Goal: Find contact information: Find contact information

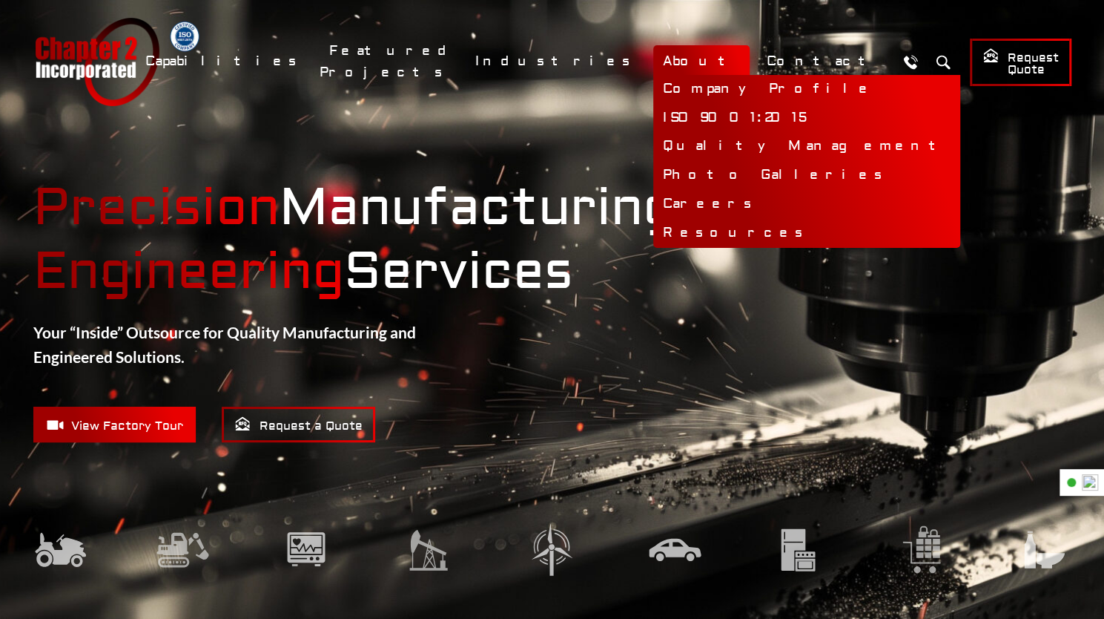
click at [748, 60] on link "About" at bounding box center [701, 61] width 96 height 32
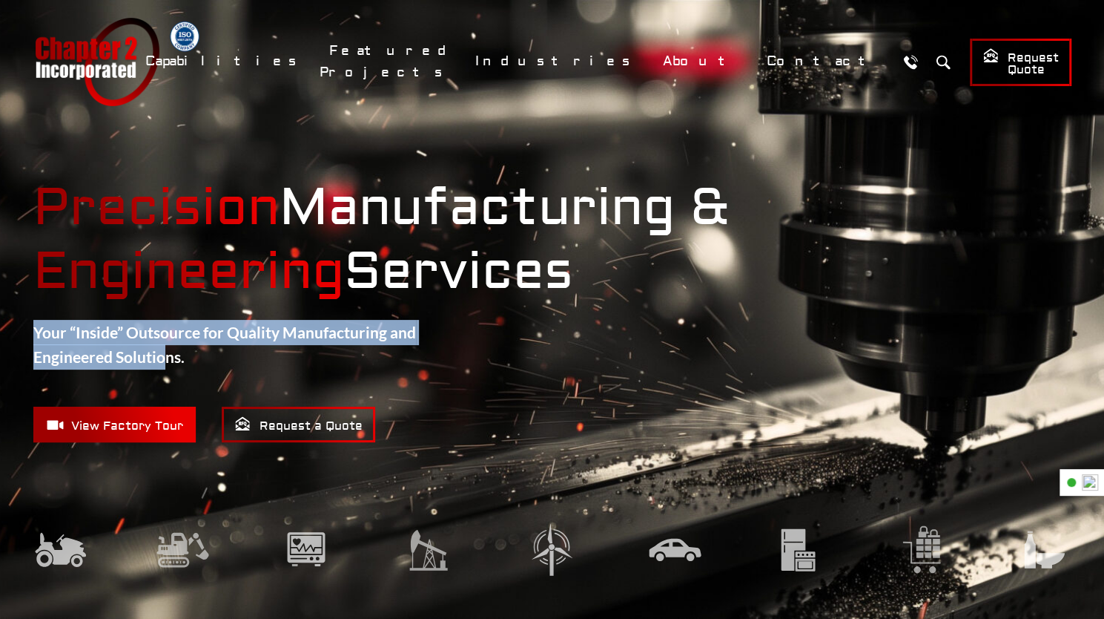
drag, startPoint x: 36, startPoint y: 333, endPoint x: 168, endPoint y: 361, distance: 134.3
click at [168, 361] on strong "Your “Inside” Outsource for Quality Manufacturing and Engineered Solutions." at bounding box center [224, 345] width 383 height 44
drag, startPoint x: 188, startPoint y: 358, endPoint x: 37, endPoint y: 327, distance: 154.5
click at [37, 327] on p "Your “Inside” Outsource for Quality Manufacturing and Engineered Solutions." at bounding box center [283, 345] width 501 height 50
copy strong "Your “Inside” Outsource for Quality Manufacturing and Engineered Solutions."
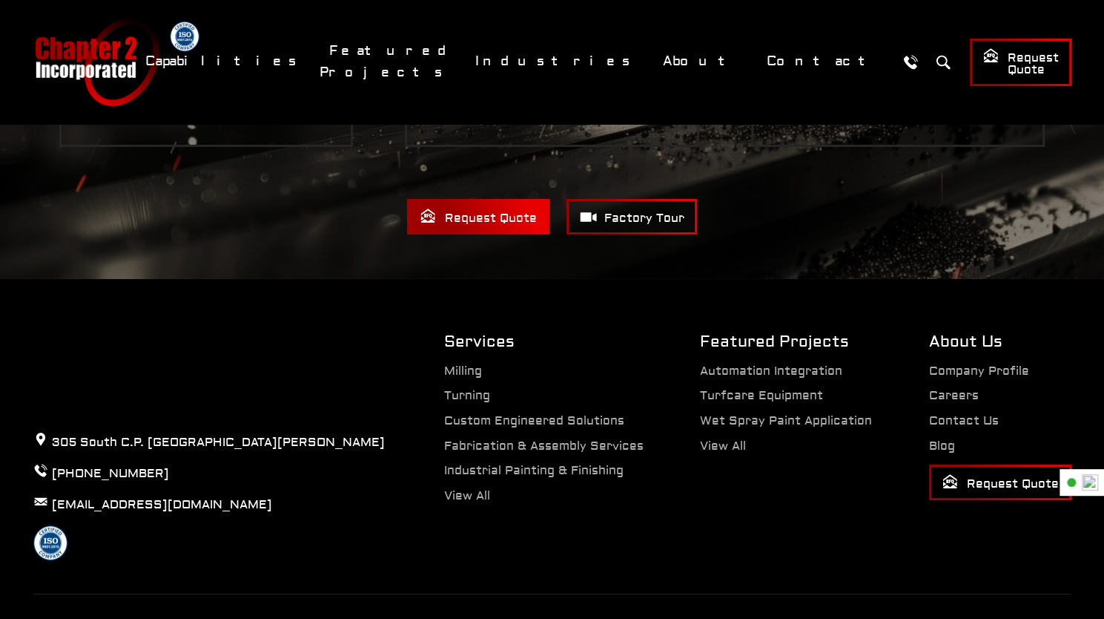
scroll to position [3104, 0]
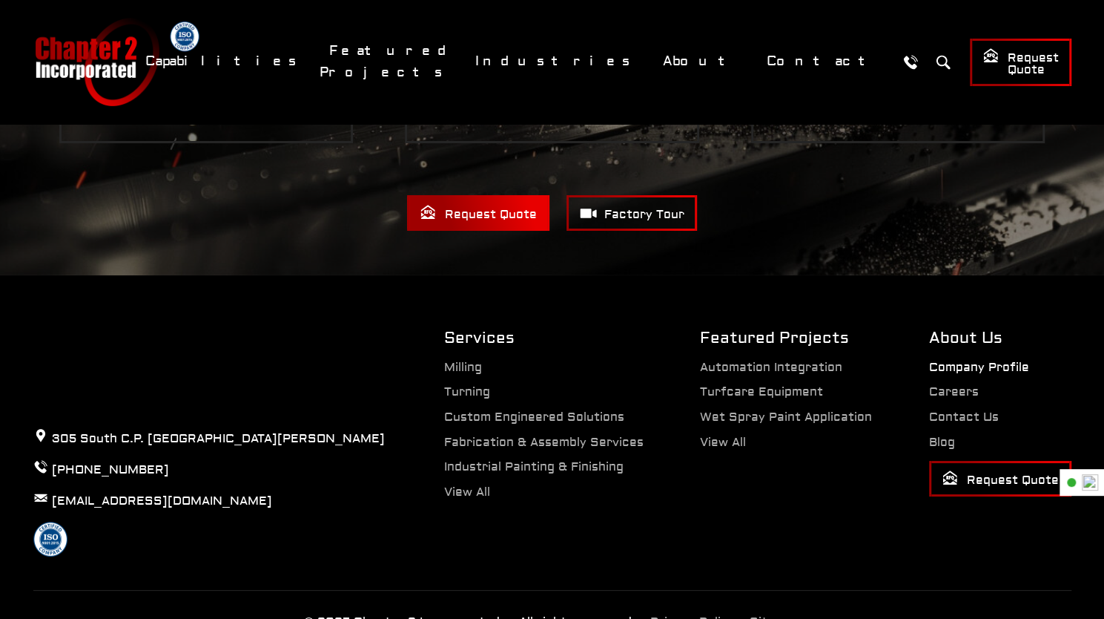
click at [971, 360] on link "Company Profile" at bounding box center [979, 367] width 100 height 15
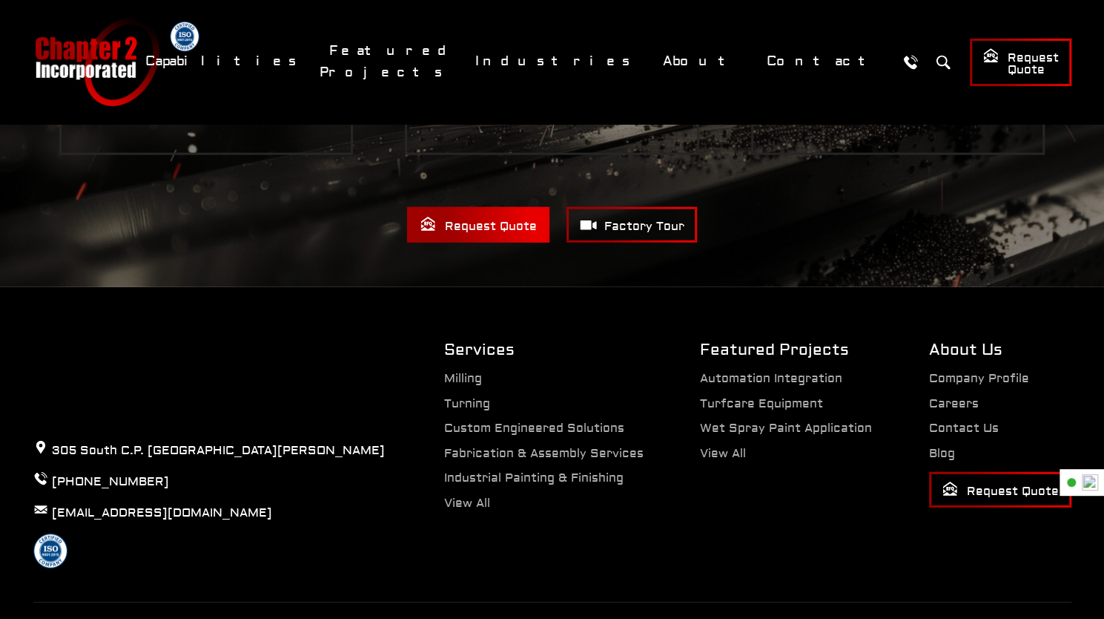
scroll to position [2142, 0]
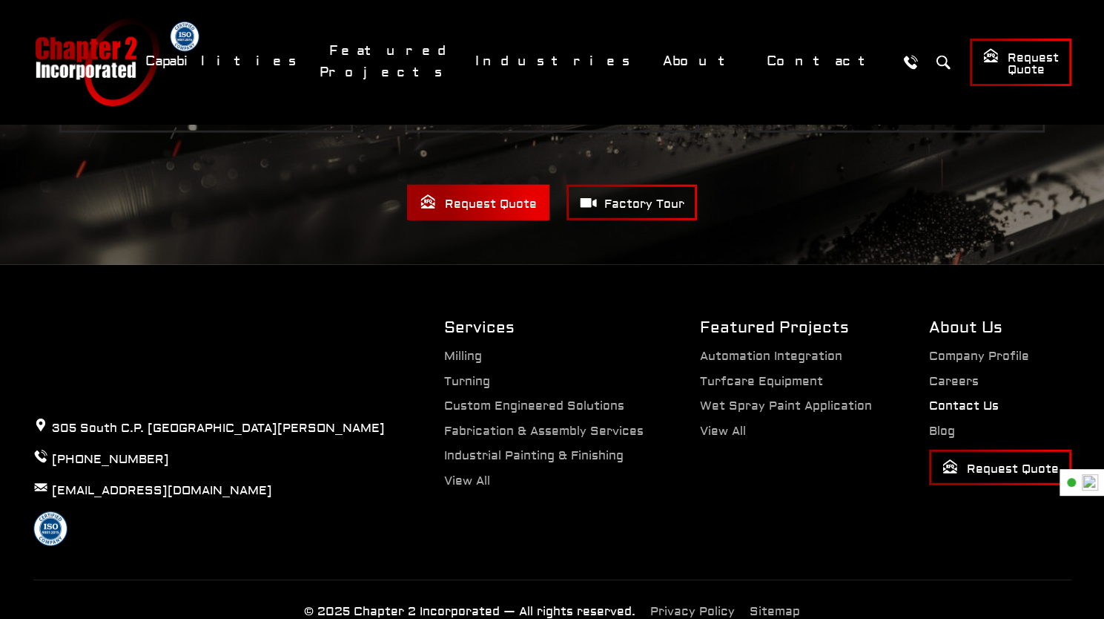
click at [952, 398] on link "Contact Us" at bounding box center [964, 405] width 70 height 15
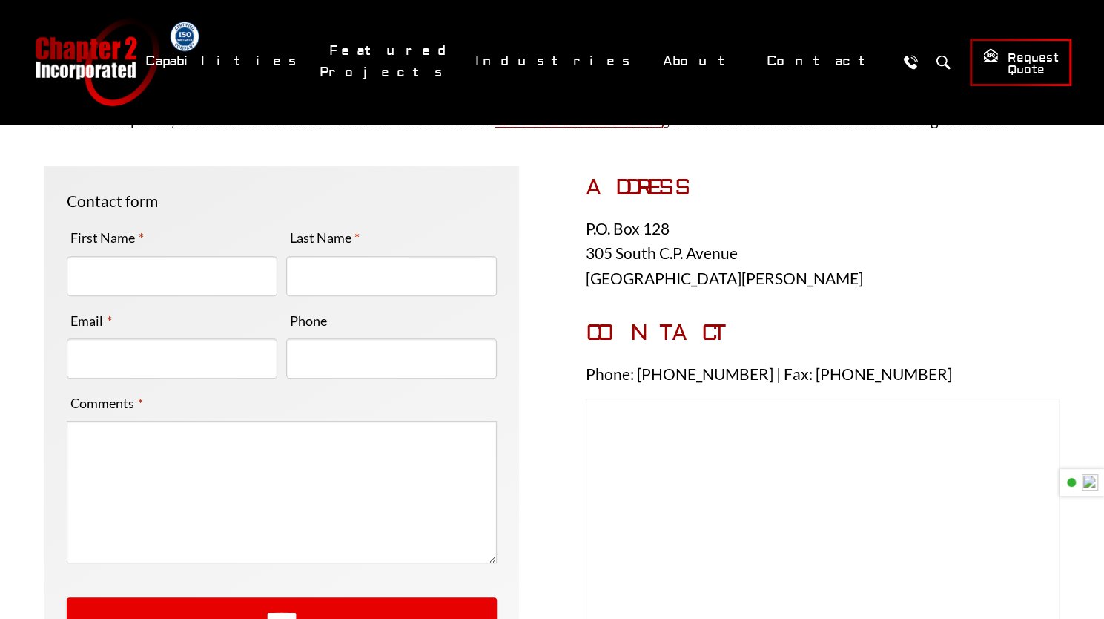
scroll to position [222, 0]
